Goal: Task Accomplishment & Management: Check status

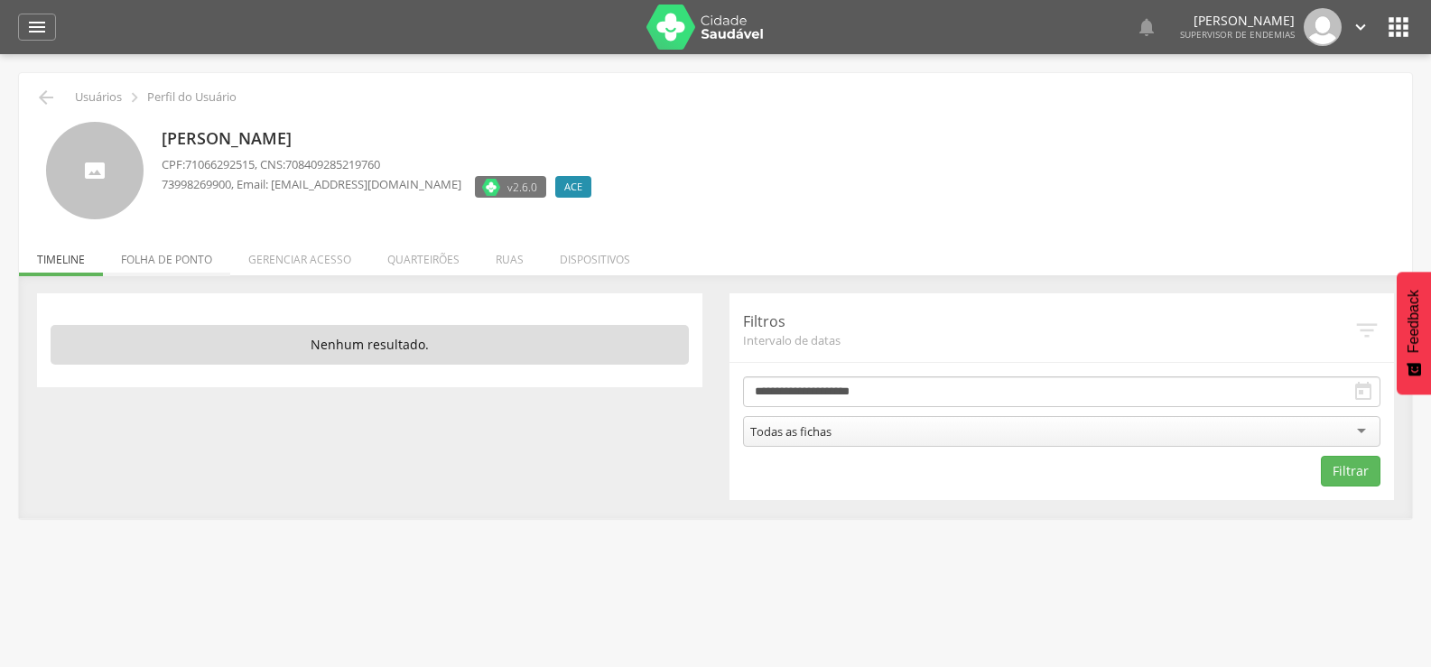
click at [201, 266] on li "Folha de ponto" at bounding box center [166, 255] width 127 height 42
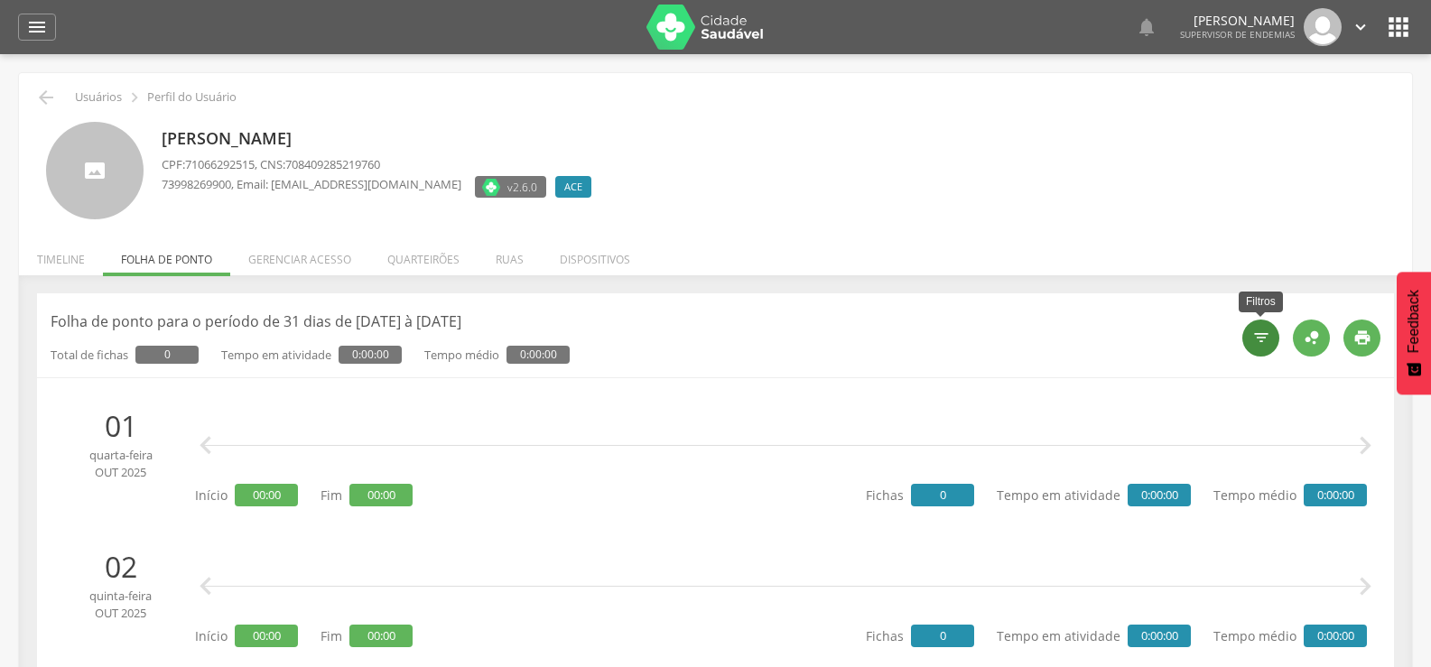
click at [1269, 330] on icon "" at bounding box center [1261, 338] width 18 height 18
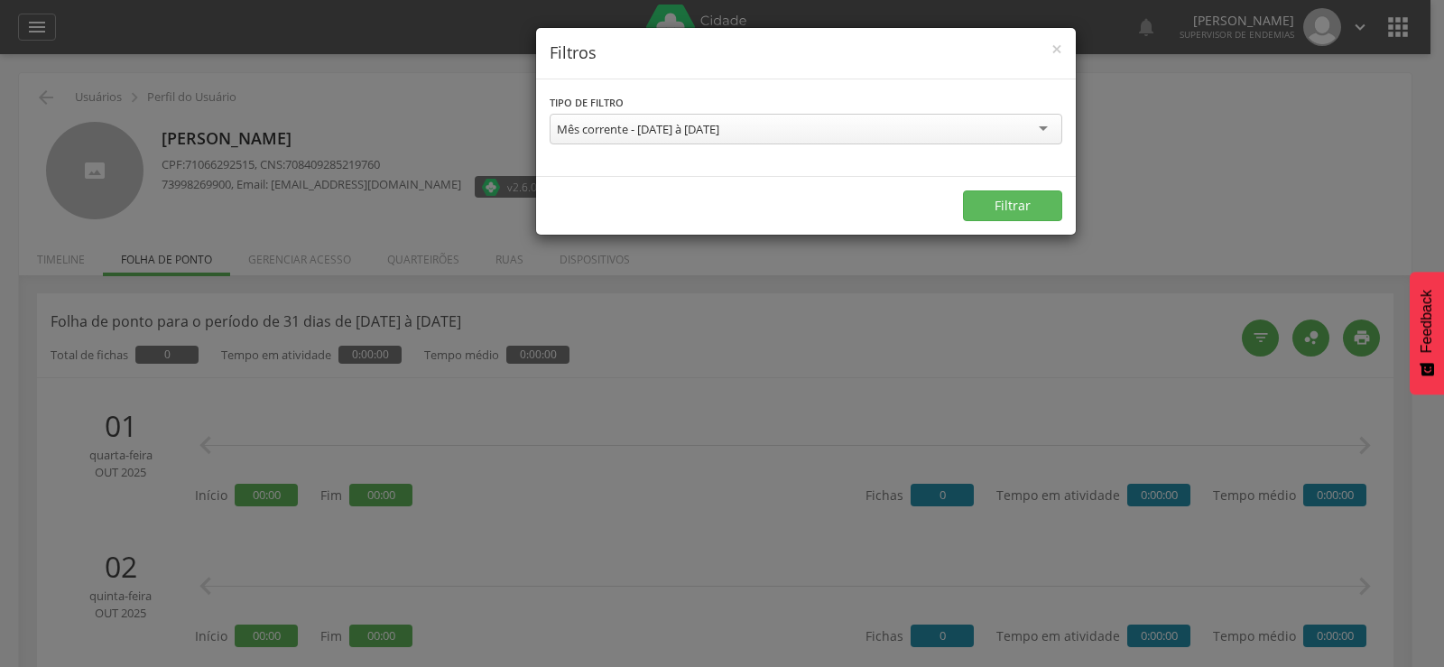
click at [751, 119] on div "Mês corrente - [DATE] à [DATE]" at bounding box center [806, 129] width 513 height 31
click at [1013, 212] on button "Filtrar" at bounding box center [1012, 205] width 99 height 31
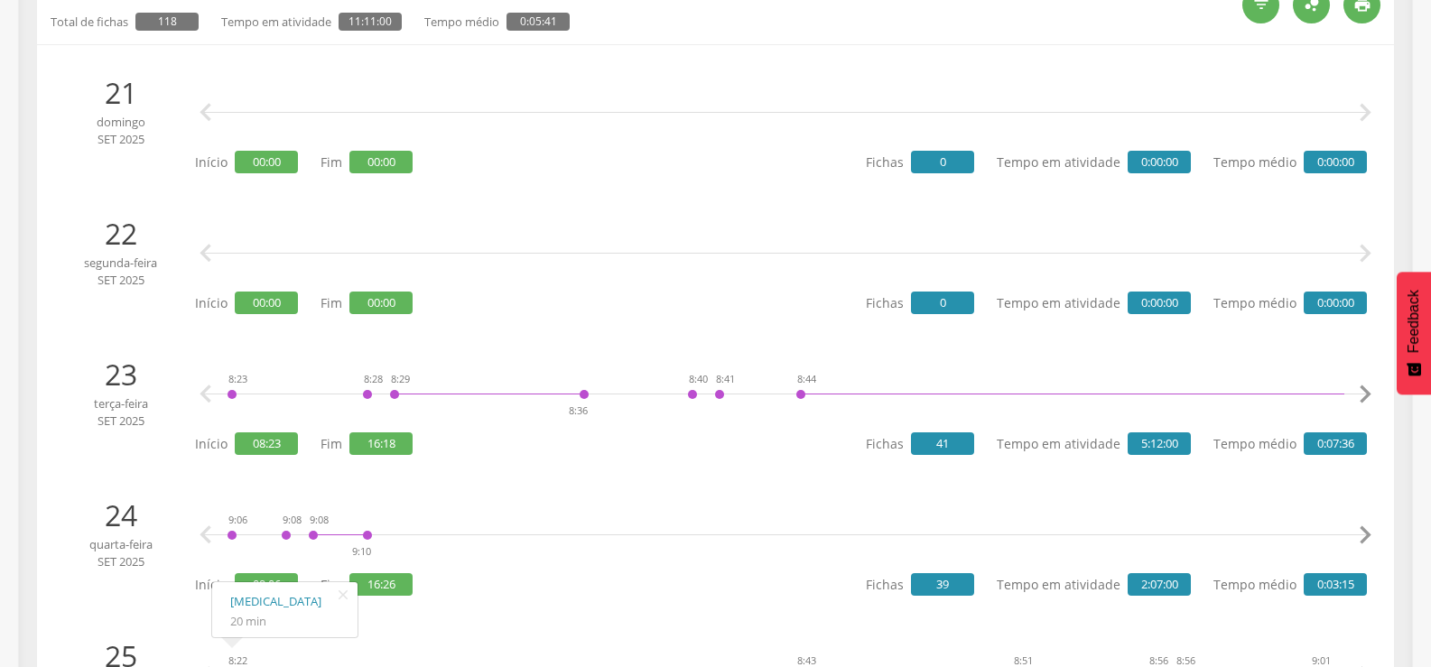
scroll to position [296, 0]
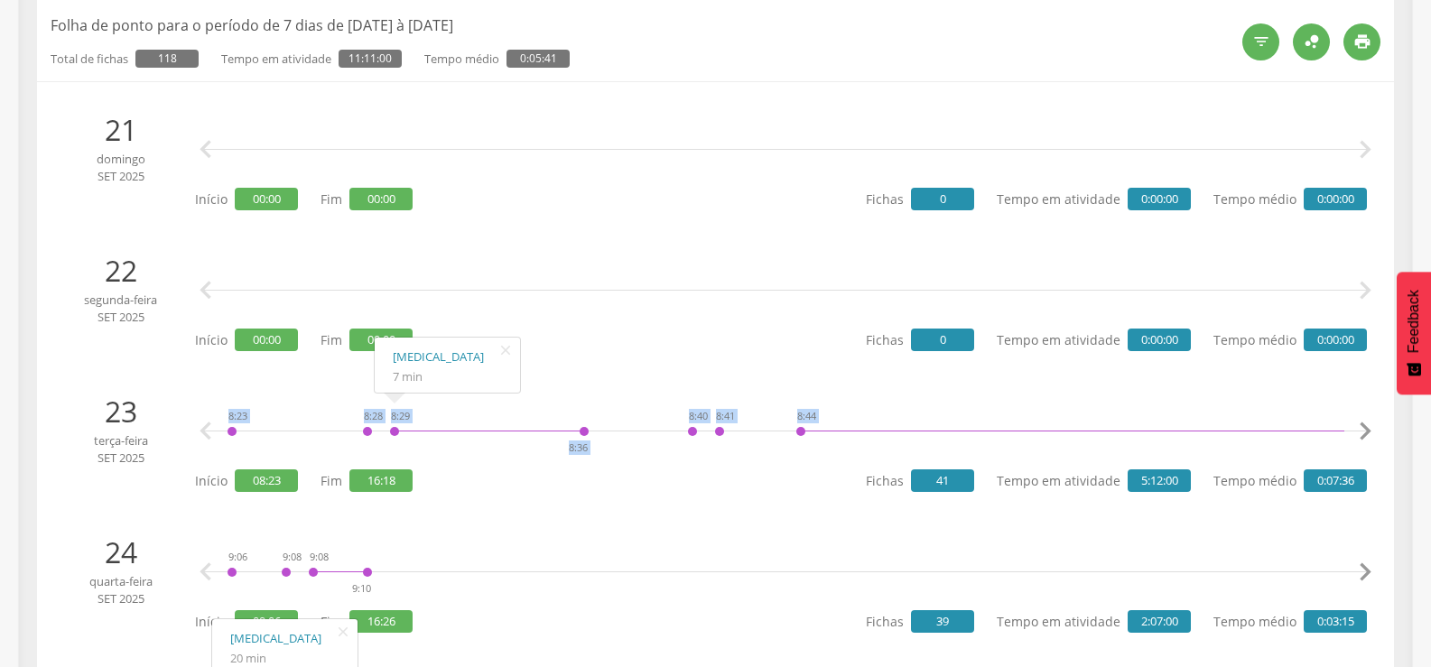
drag, startPoint x: 906, startPoint y: 420, endPoint x: 270, endPoint y: 402, distance: 635.8
click at [265, 404] on div "8:23 8:28 8:29 8:36 8:40 8:41 8:44 9:21 9:23 9:25 9:25 9:34 9:38 9:39 9:54 9:58…" at bounding box center [785, 431] width 1163 height 54
click at [1370, 431] on icon "" at bounding box center [1365, 431] width 36 height 36
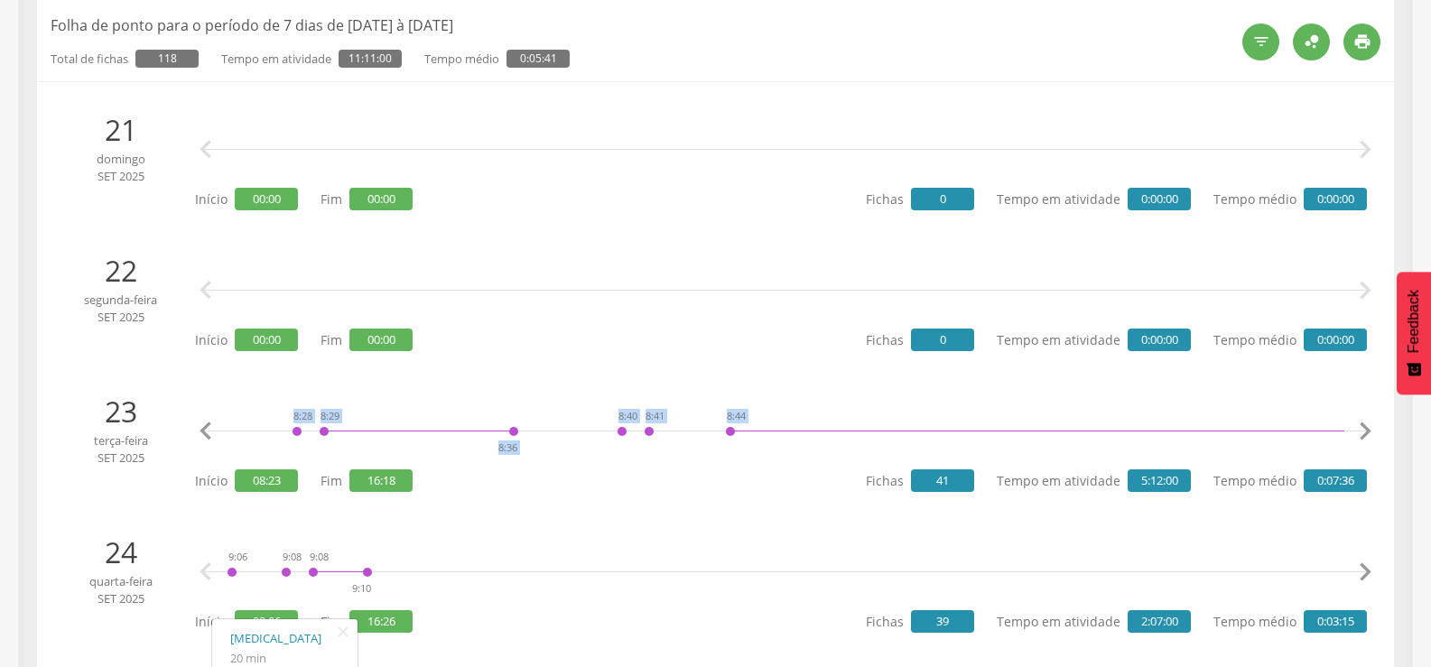
click at [1370, 431] on icon "" at bounding box center [1365, 431] width 36 height 36
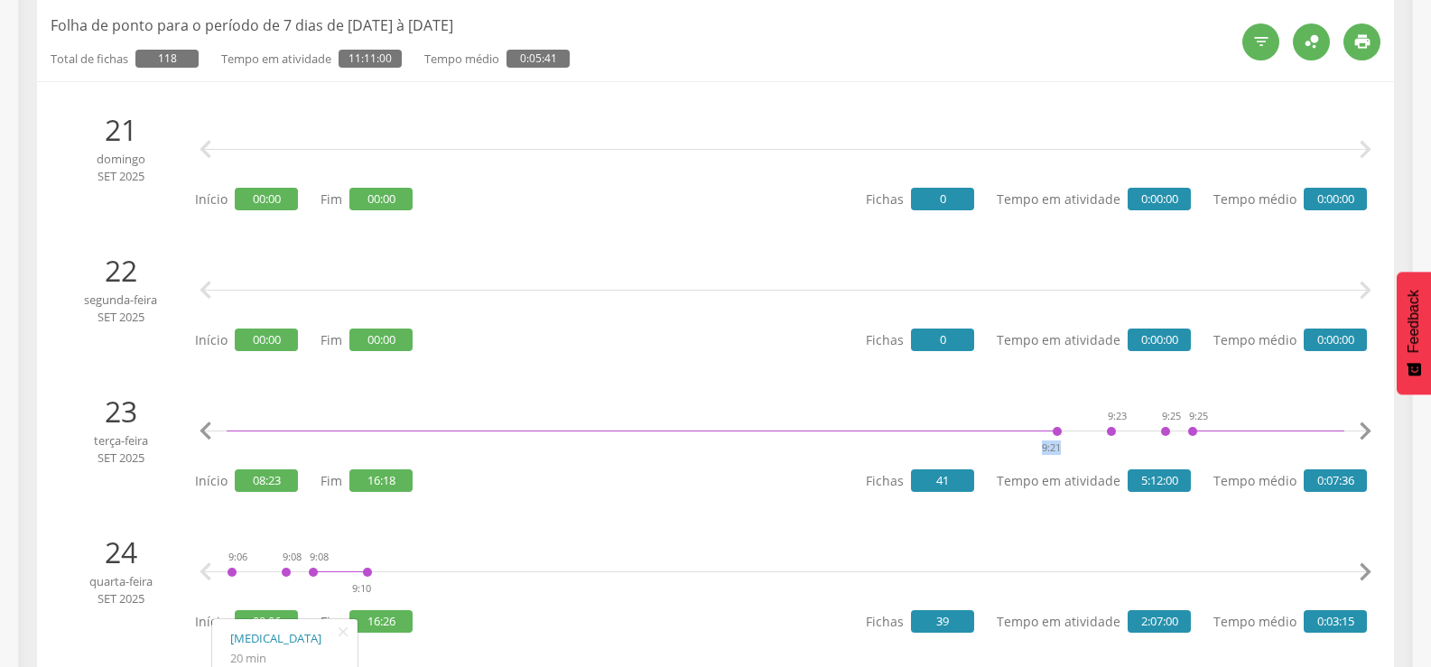
click at [1370, 431] on icon "" at bounding box center [1365, 431] width 36 height 36
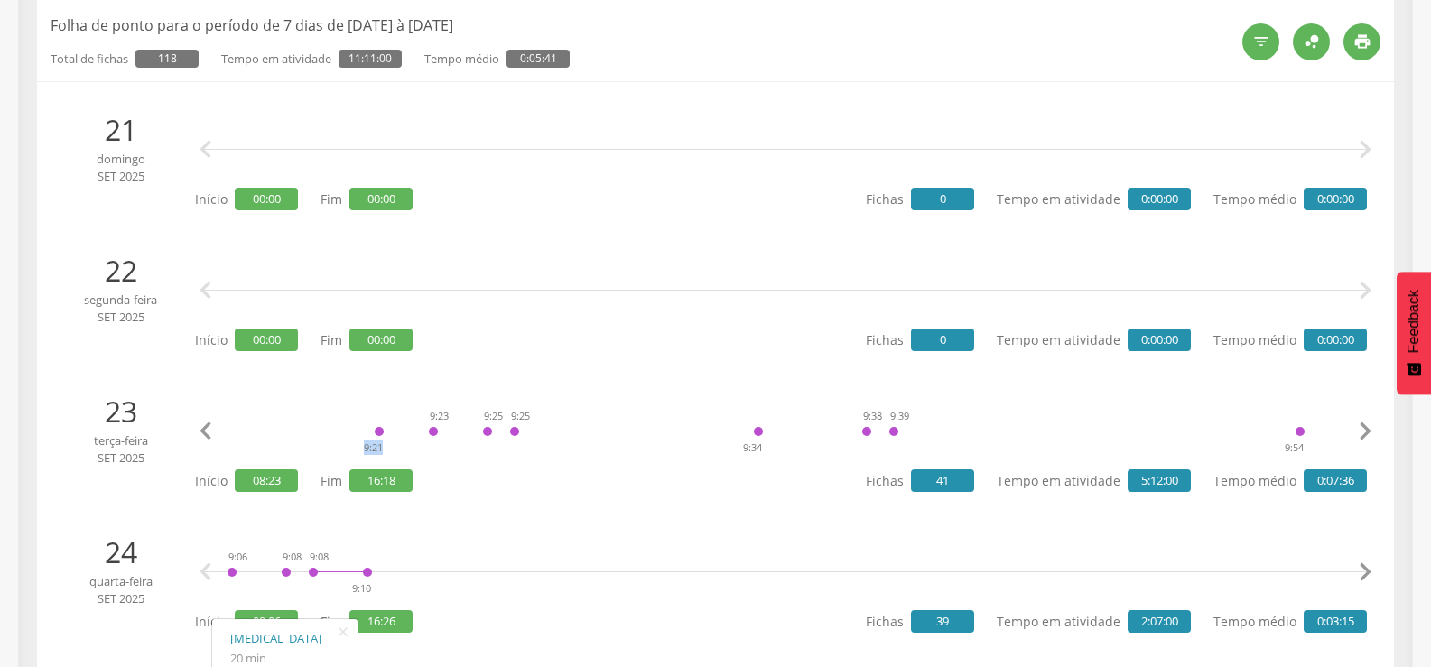
click at [1370, 431] on icon "" at bounding box center [1365, 431] width 36 height 36
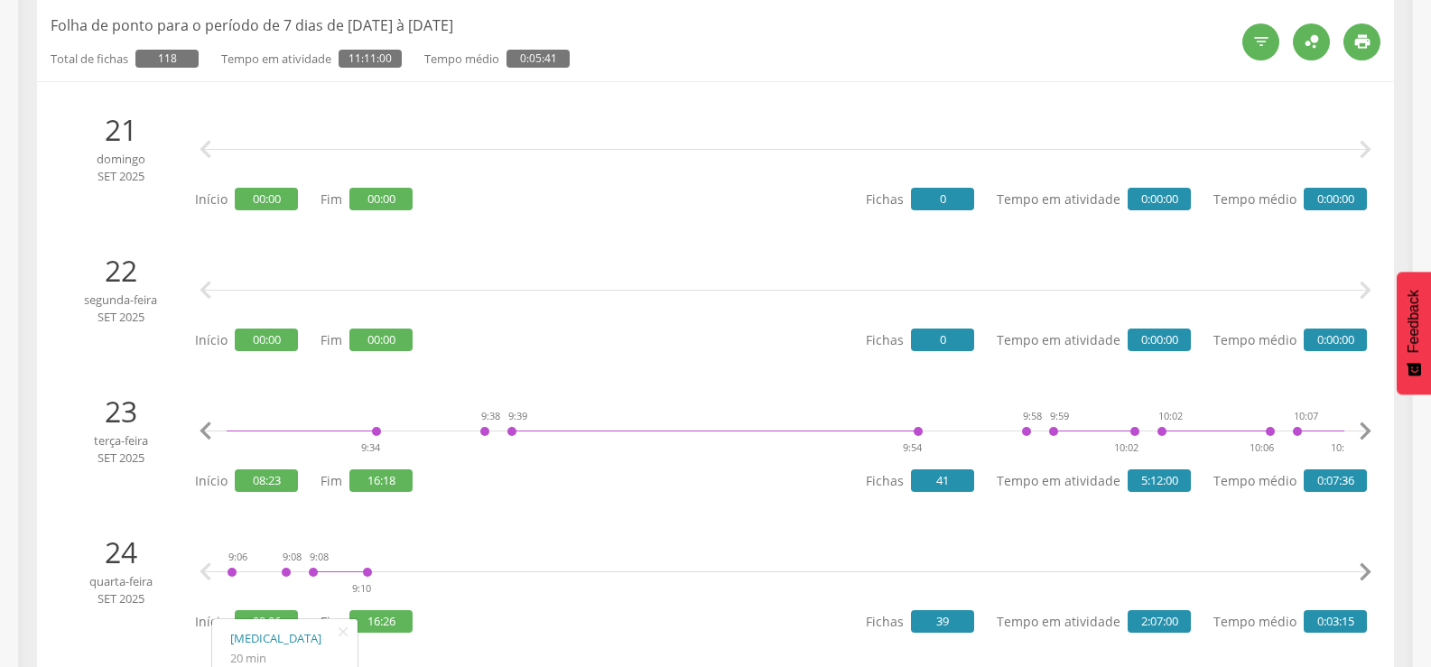
click at [1370, 431] on icon "" at bounding box center [1365, 431] width 36 height 36
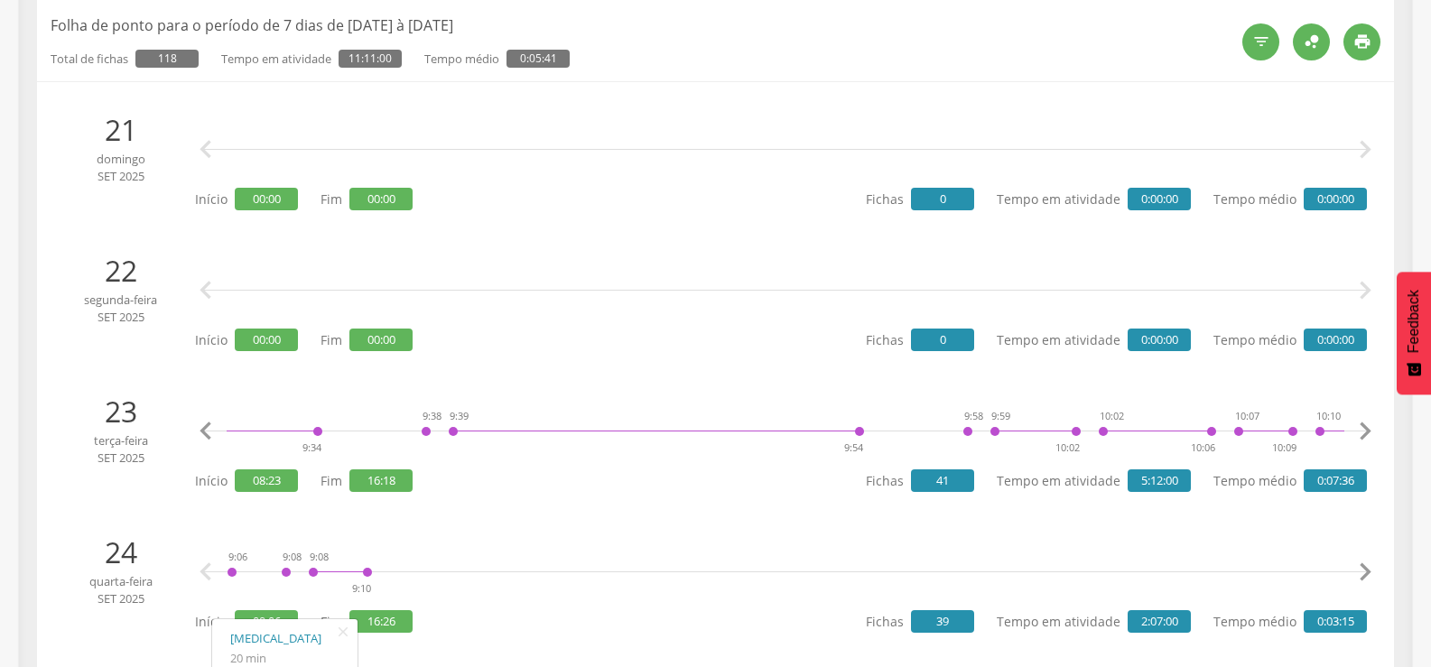
click at [1370, 431] on icon "" at bounding box center [1365, 431] width 36 height 36
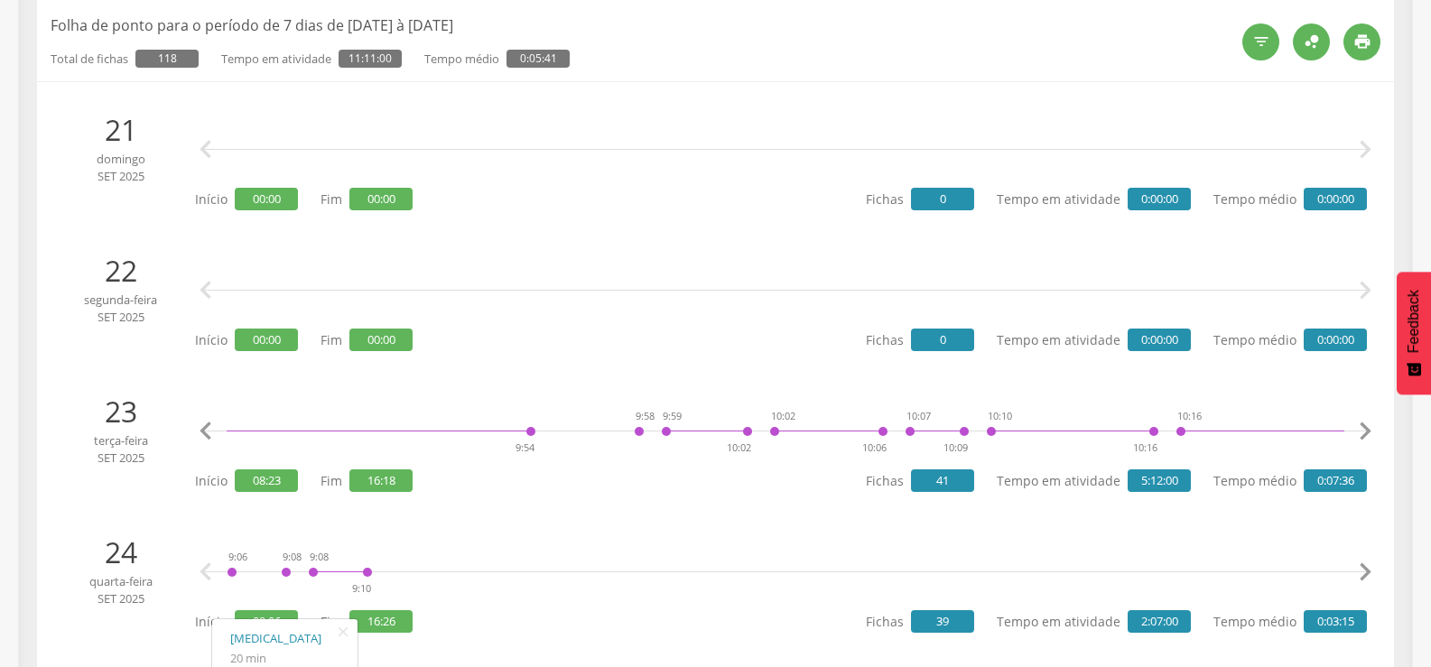
click at [1370, 431] on icon "" at bounding box center [1365, 431] width 36 height 36
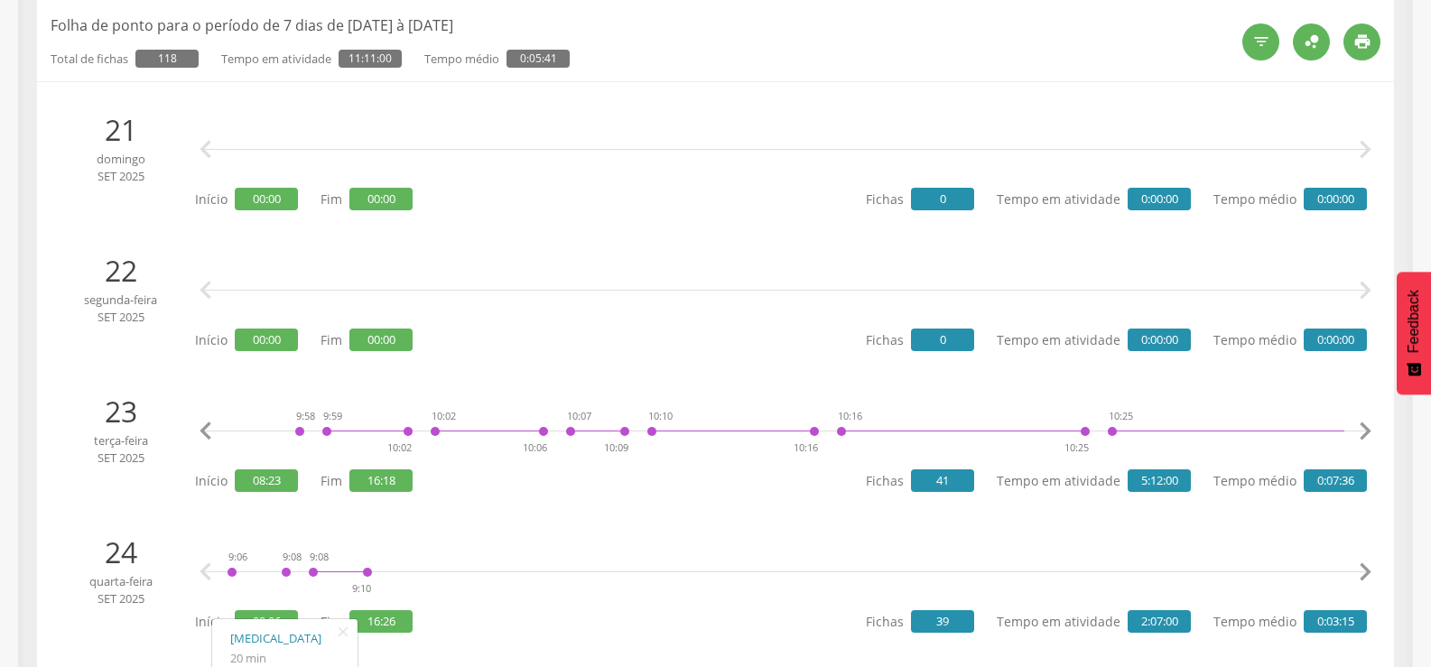
click at [1370, 431] on icon "" at bounding box center [1365, 431] width 36 height 36
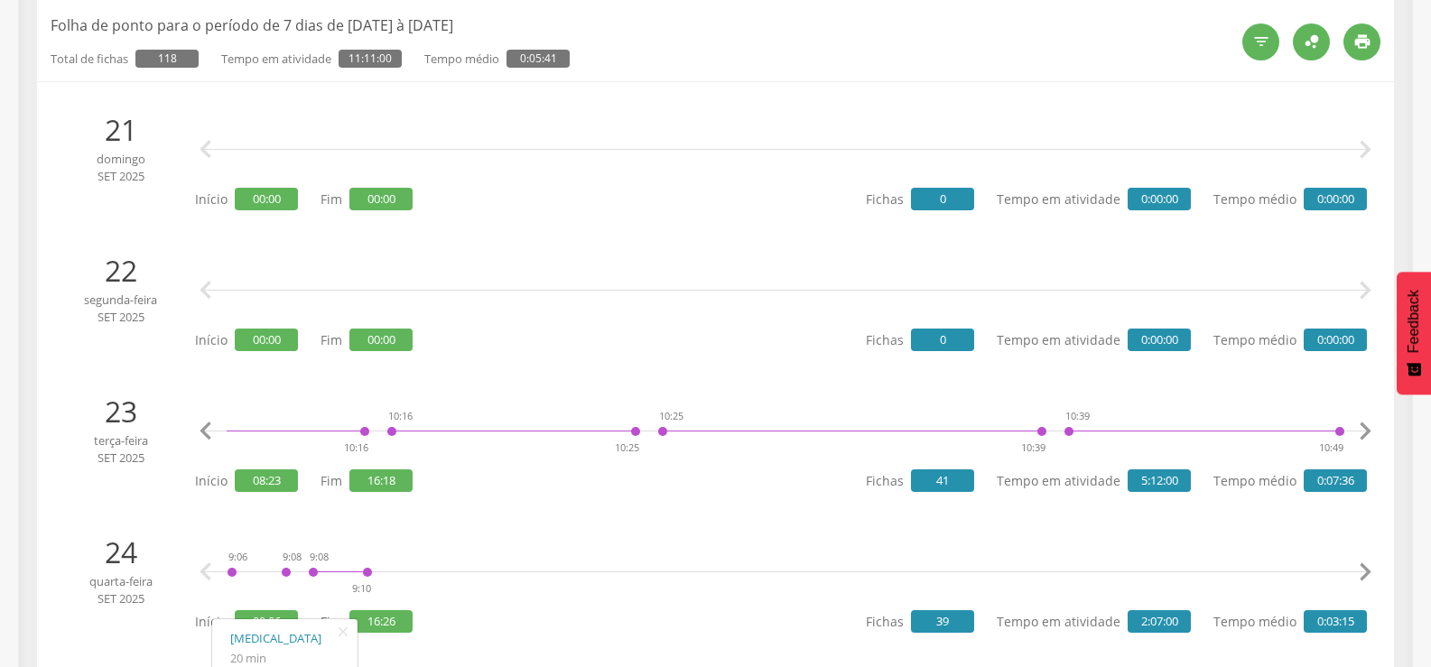
click at [1370, 431] on icon "" at bounding box center [1365, 431] width 36 height 36
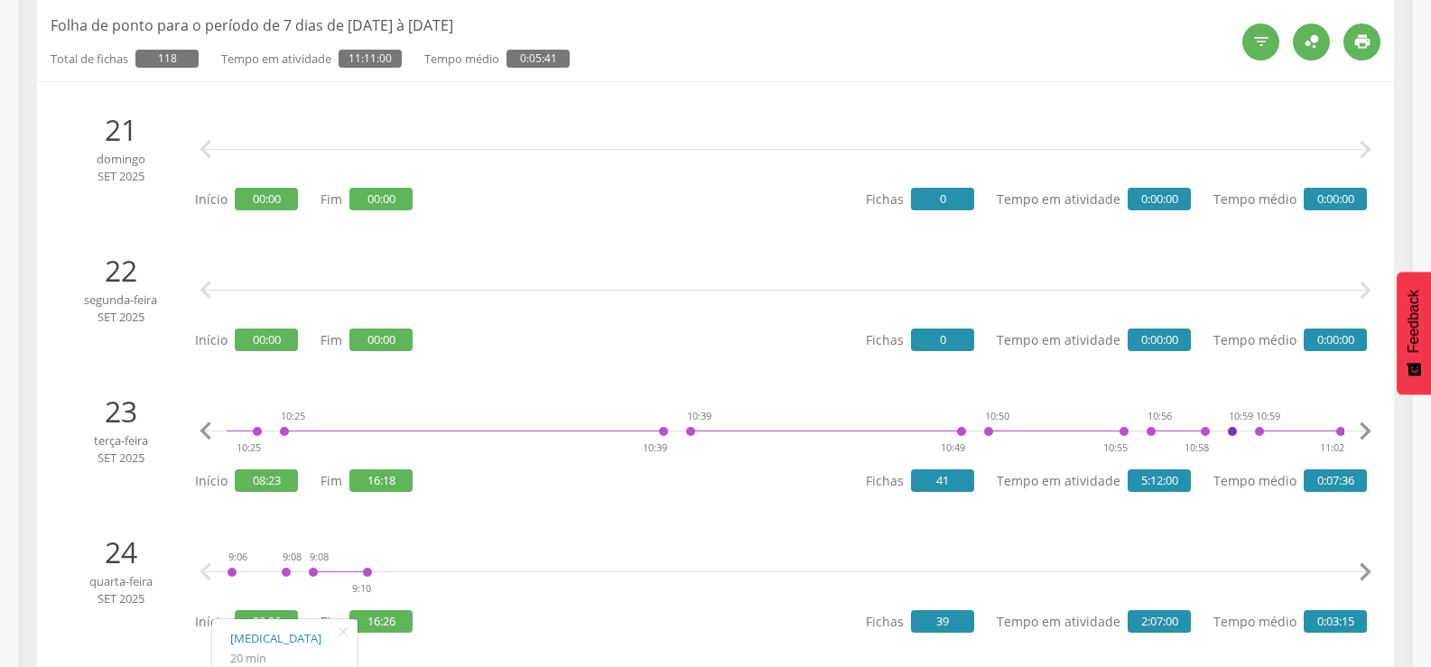
click at [1370, 431] on icon "" at bounding box center [1365, 431] width 36 height 36
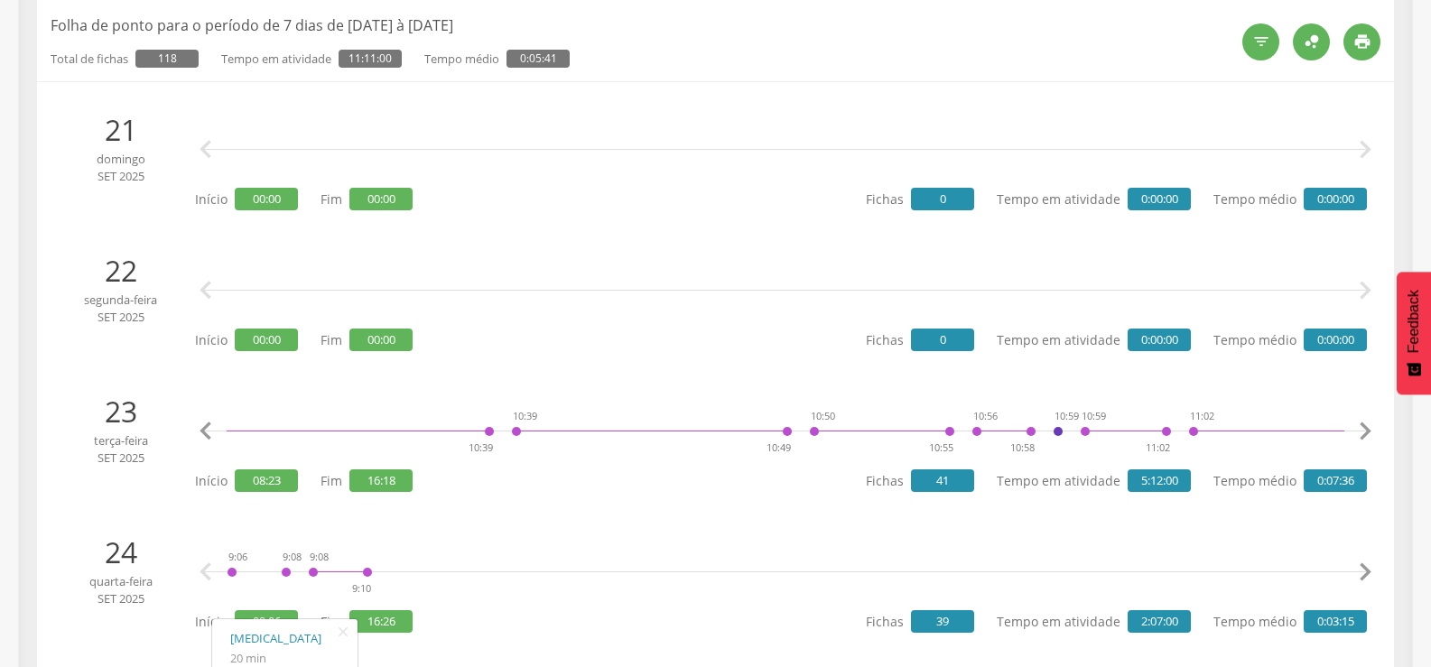
click at [1370, 431] on icon "" at bounding box center [1365, 431] width 36 height 36
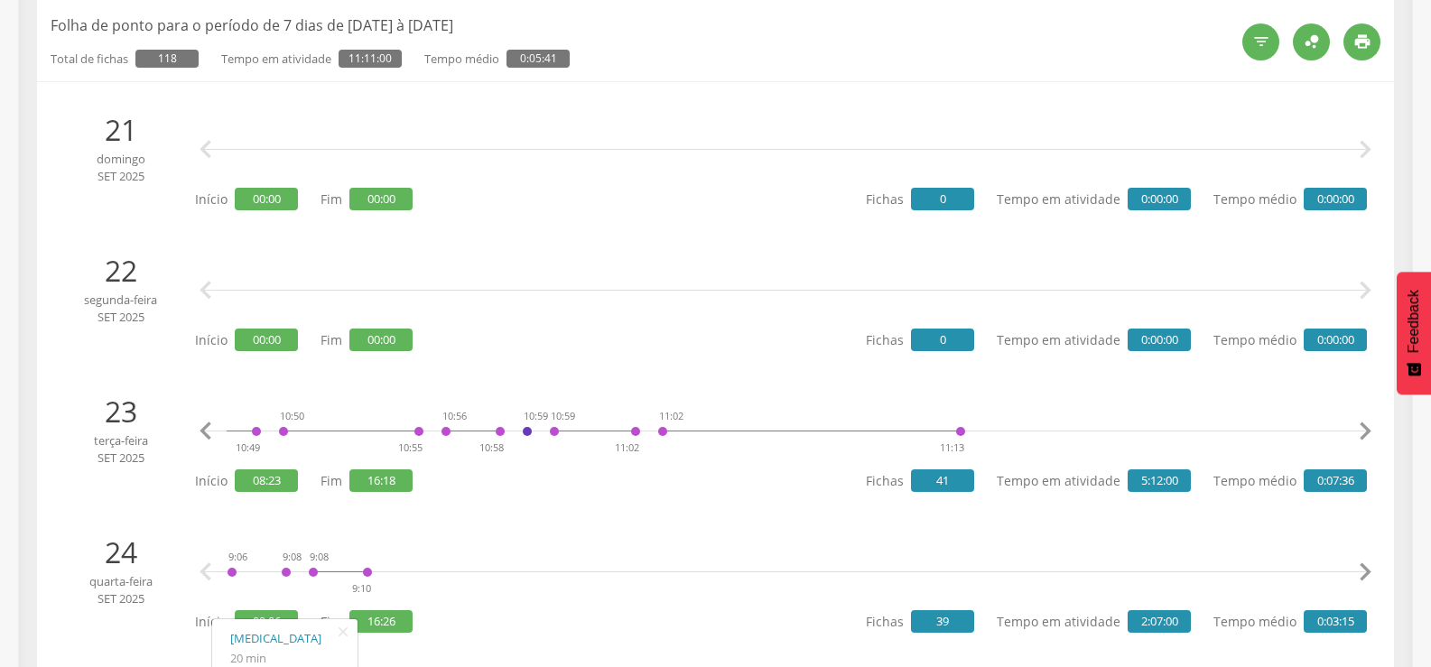
click at [1370, 431] on icon "" at bounding box center [1365, 431] width 36 height 36
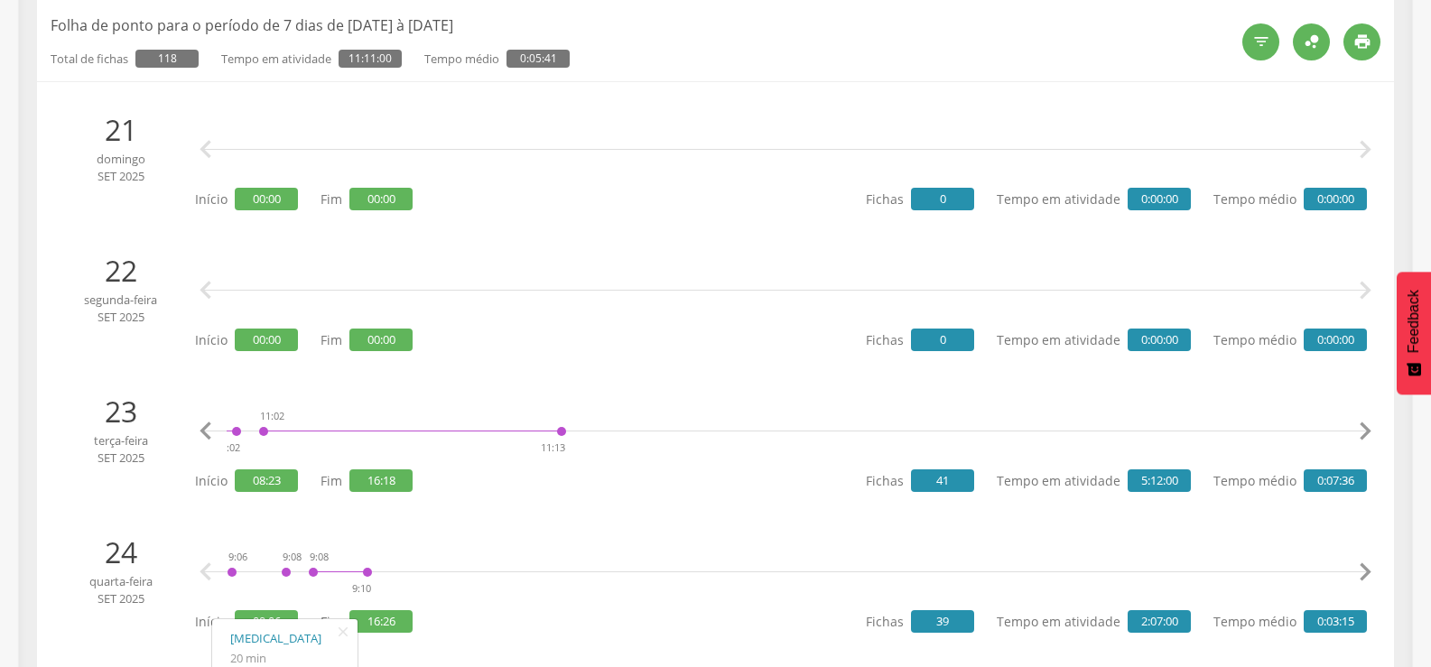
click at [1370, 431] on icon "" at bounding box center [1365, 431] width 36 height 36
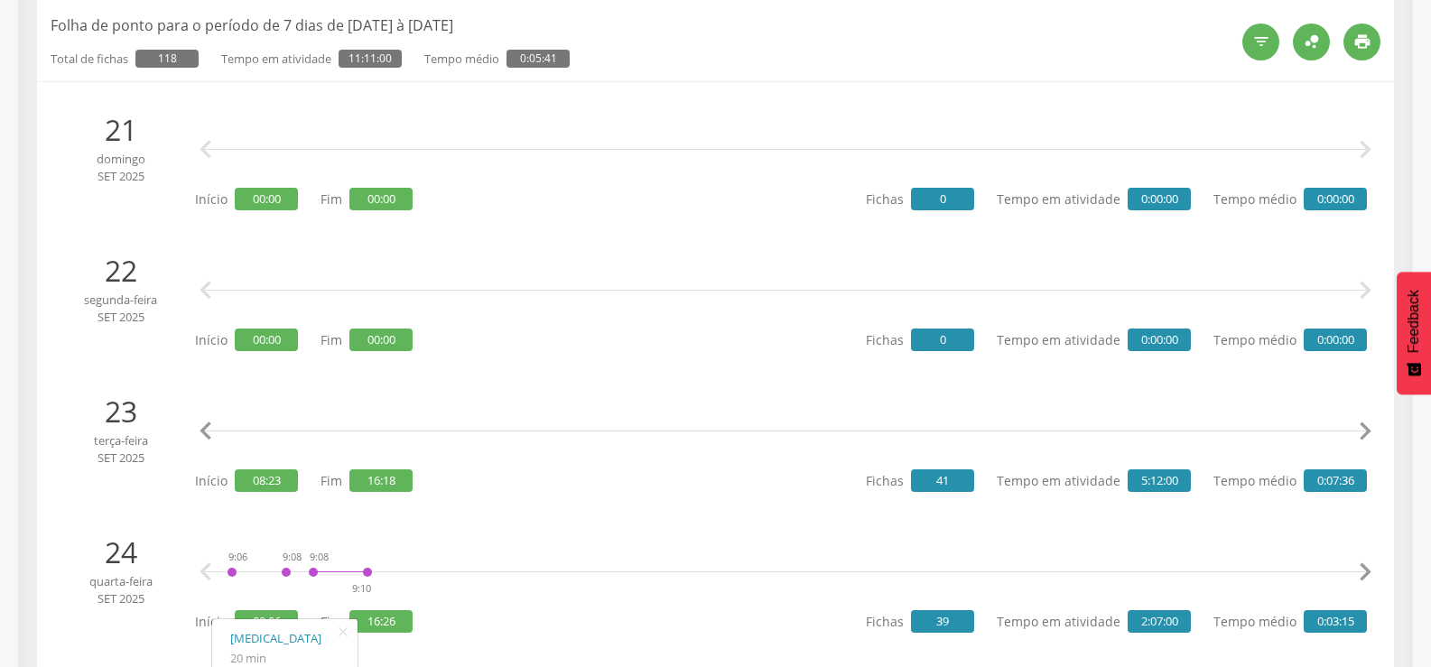
click at [1370, 431] on icon "" at bounding box center [1365, 431] width 36 height 36
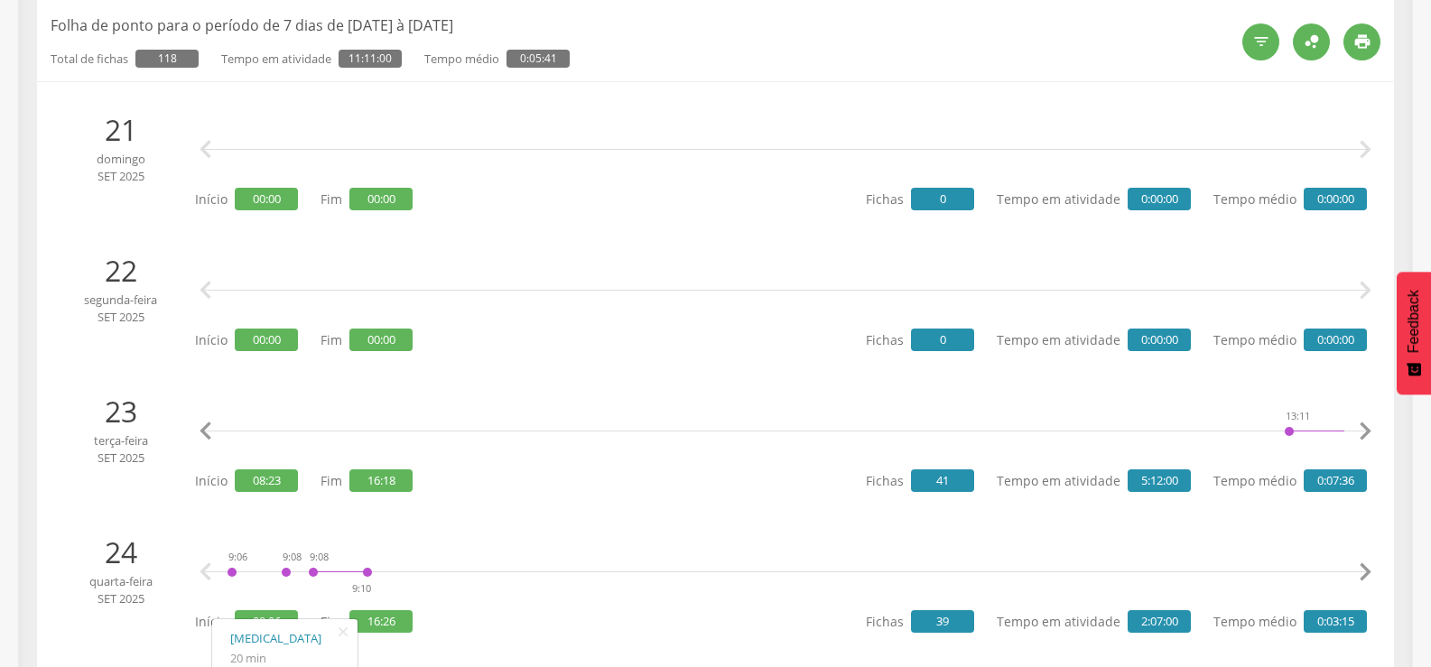
click at [1370, 431] on icon "" at bounding box center [1365, 431] width 36 height 36
